Goal: Task Accomplishment & Management: Manage account settings

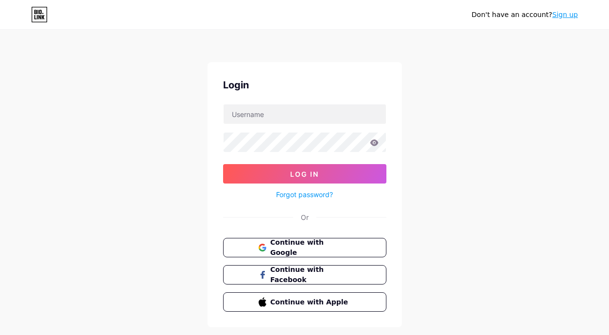
click at [280, 253] on button "Continue with Google" at bounding box center [304, 247] width 163 height 19
click at [36, 18] on icon at bounding box center [39, 15] width 17 height 16
click at [278, 246] on span "Continue with Google" at bounding box center [310, 248] width 81 height 21
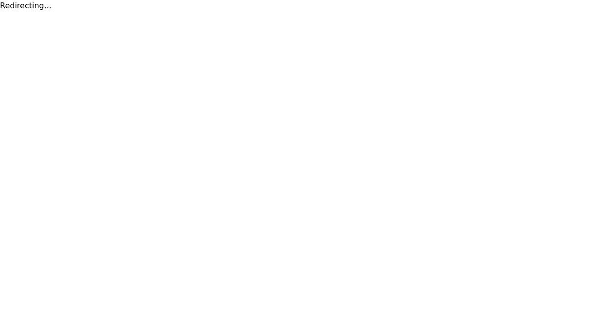
click at [16, 7] on div "Redirecting..." at bounding box center [308, 6] width 616 height 12
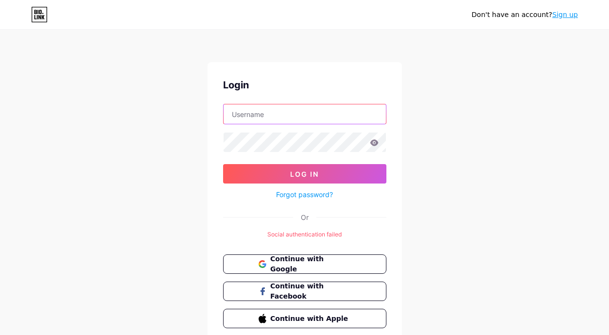
click at [257, 118] on input "text" at bounding box center [305, 113] width 162 height 19
type input "rpvip5"
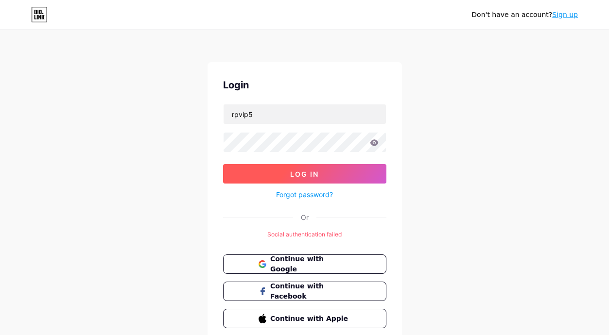
click at [325, 173] on button "Log In" at bounding box center [304, 173] width 163 height 19
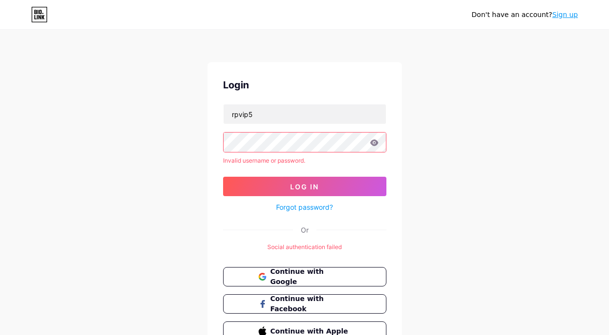
click at [567, 15] on link "Sign up" at bounding box center [565, 15] width 26 height 8
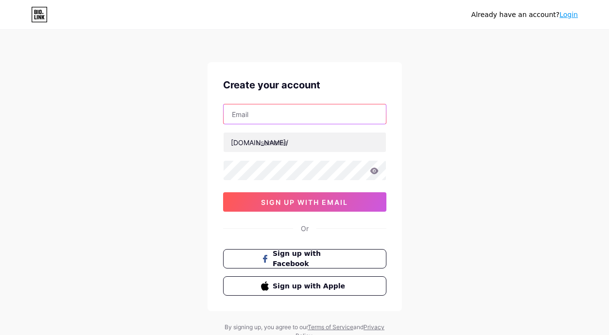
click at [264, 117] on input "text" at bounding box center [305, 113] width 162 height 19
type input "chikavania39@gmail.com"
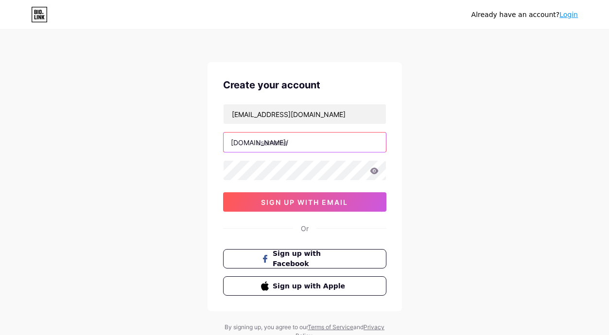
click at [282, 144] on input "text" at bounding box center [305, 142] width 162 height 19
click at [370, 171] on icon at bounding box center [374, 171] width 8 height 6
click at [372, 170] on icon at bounding box center [374, 171] width 8 height 6
click at [295, 147] on input "text" at bounding box center [305, 142] width 162 height 19
type input "rpvip5"
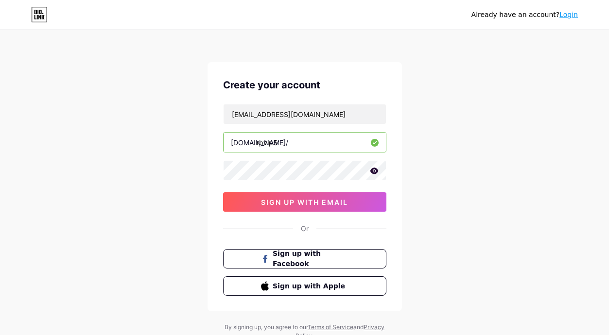
click at [306, 207] on span "sign up with email" at bounding box center [304, 202] width 87 height 8
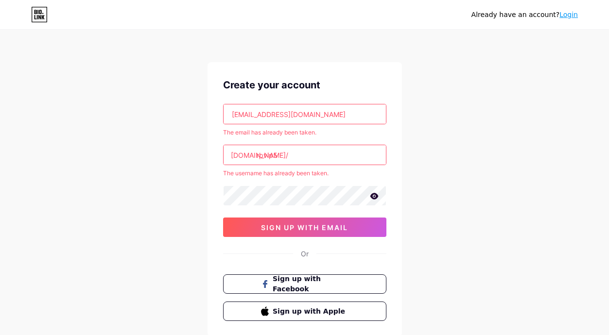
click at [567, 15] on link "Login" at bounding box center [568, 15] width 18 height 8
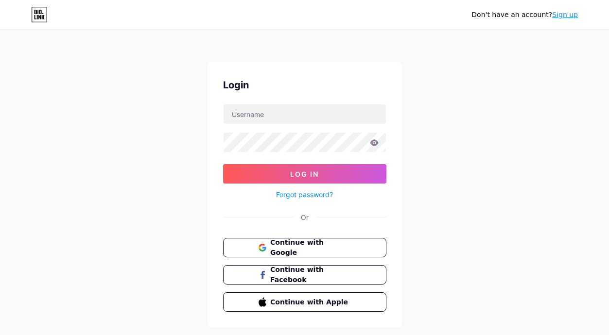
click at [299, 195] on link "Forgot password?" at bounding box center [304, 195] width 57 height 10
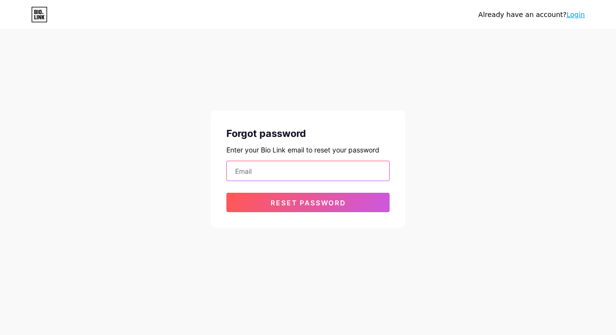
click at [276, 172] on input "email" at bounding box center [308, 170] width 162 height 19
type input "chikavania39@gmail.com"
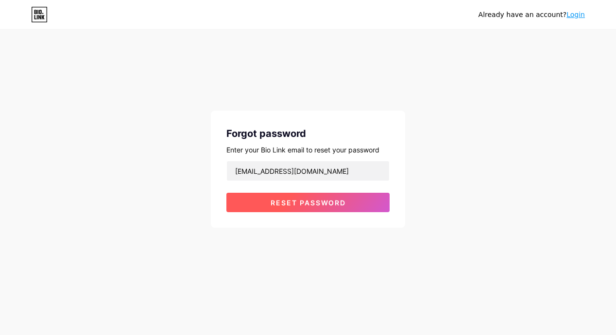
click at [301, 205] on span "Reset password" at bounding box center [308, 203] width 75 height 8
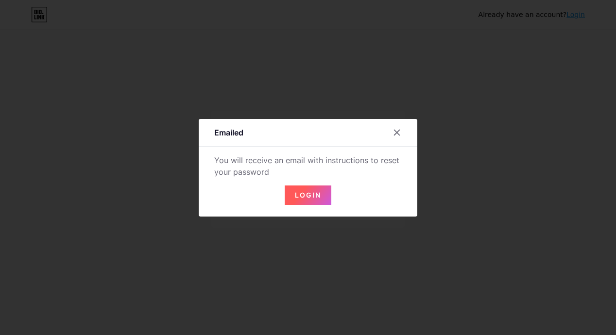
drag, startPoint x: 275, startPoint y: 172, endPoint x: 197, endPoint y: 163, distance: 78.7
click at [199, 163] on div "Emailed You will receive an email with instructions to reset your password Login" at bounding box center [308, 168] width 219 height 98
copy div "You will receive an email with instructions to reset your password"
click at [303, 200] on button "Login" at bounding box center [308, 195] width 47 height 19
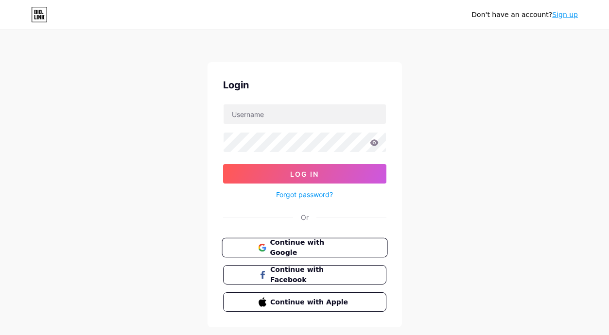
click at [283, 247] on span "Continue with Google" at bounding box center [310, 248] width 81 height 21
